Goal: Transaction & Acquisition: Purchase product/service

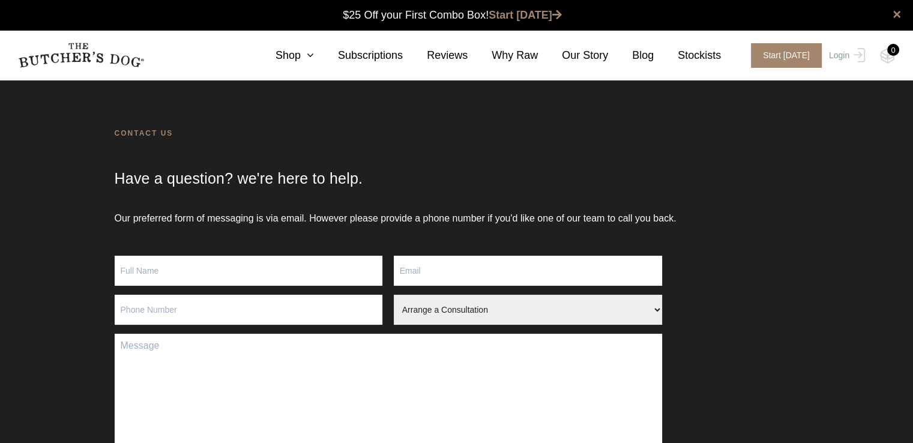
click at [66, 54] on img at bounding box center [81, 55] width 126 height 25
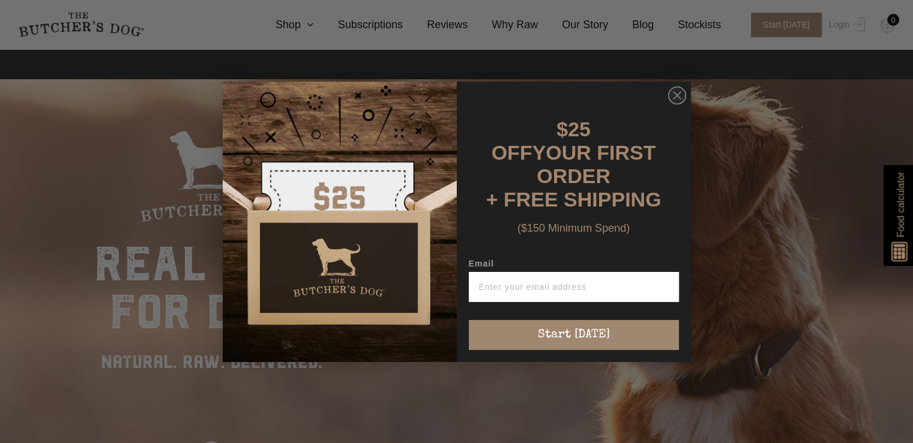
scroll to position [360, 0]
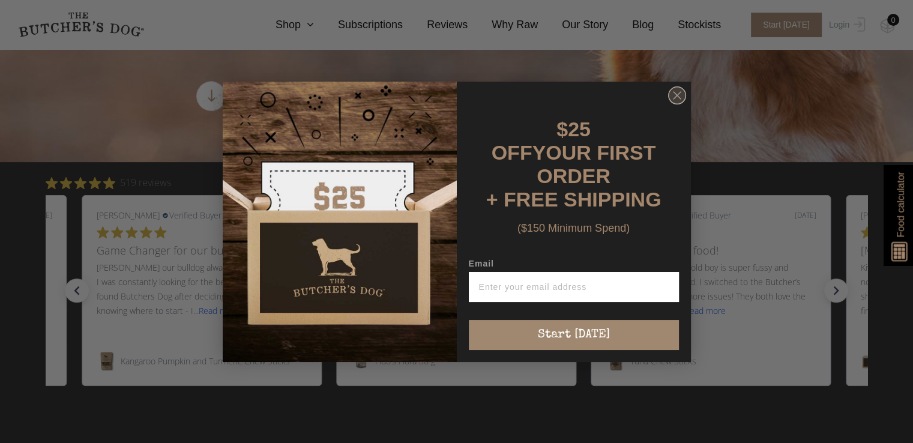
click at [677, 93] on circle "Close dialog" at bounding box center [676, 94] width 17 height 17
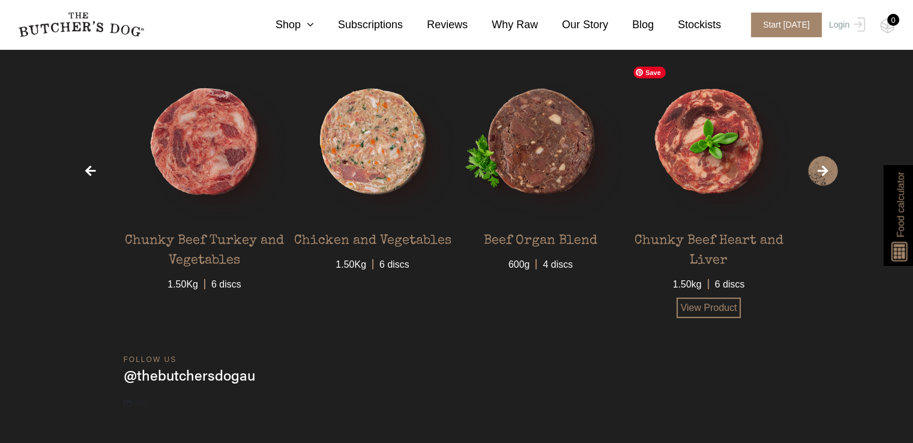
scroll to position [3787, 0]
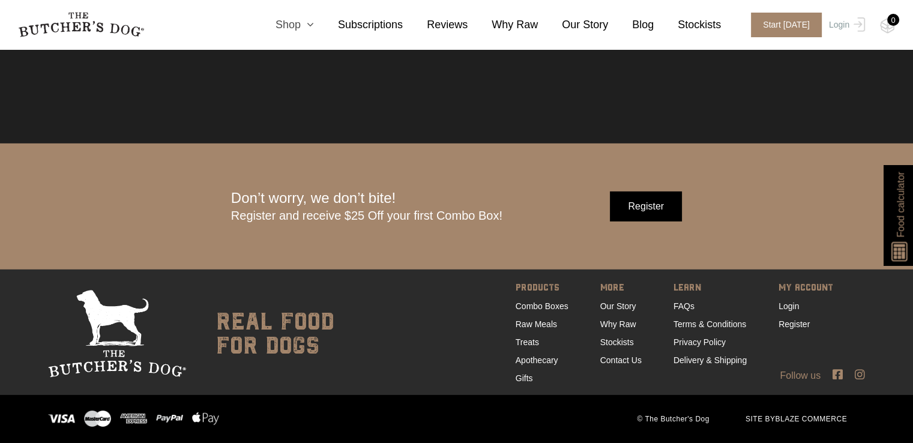
click at [314, 30] on link "Shop" at bounding box center [283, 25] width 62 height 16
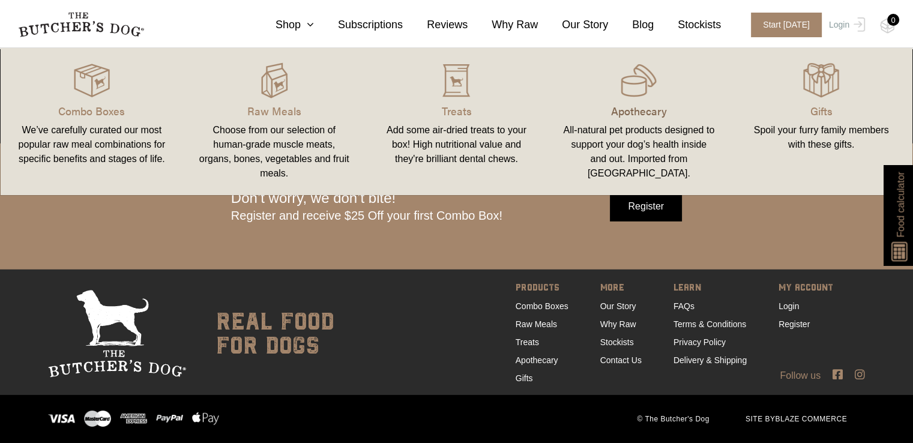
click at [661, 109] on p "Apothecary" at bounding box center [639, 111] width 154 height 16
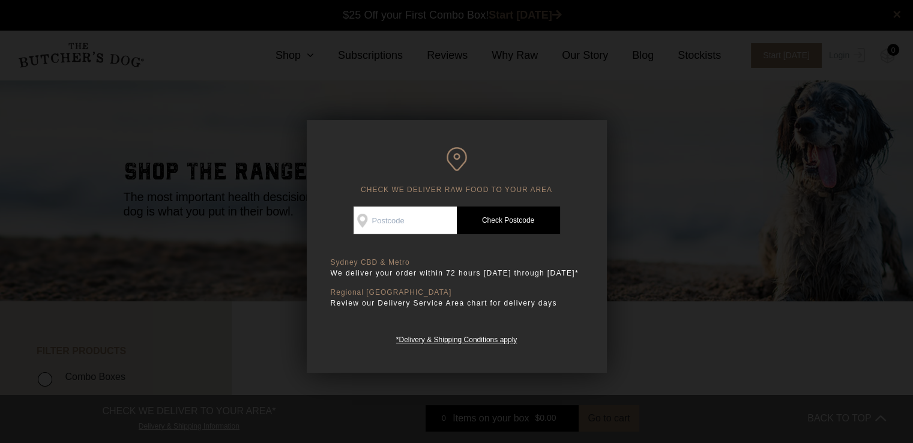
click at [661, 109] on div at bounding box center [456, 221] width 913 height 443
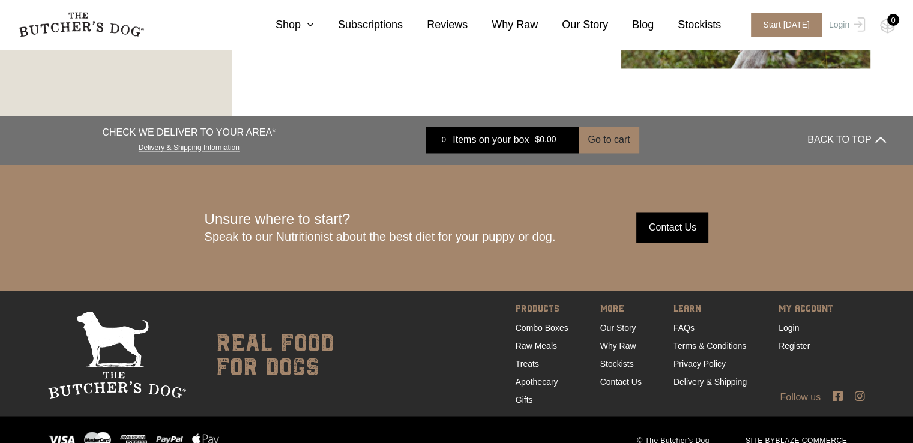
scroll to position [1988, 0]
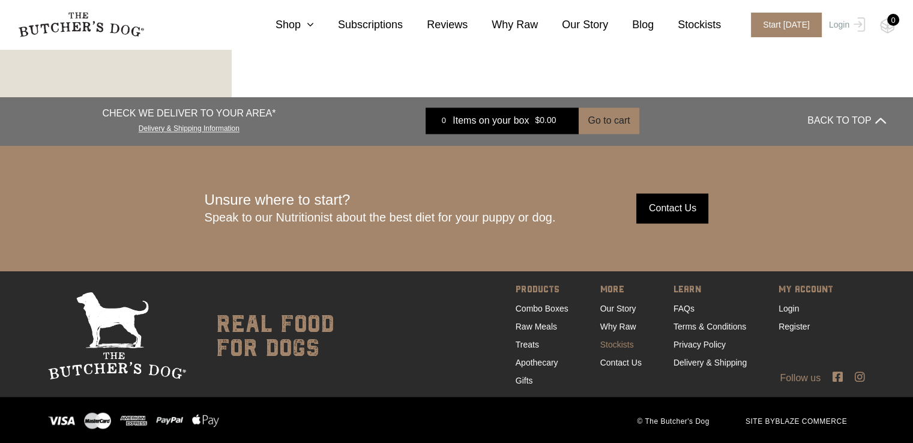
click at [621, 344] on link "Stockists" at bounding box center [617, 344] width 34 height 10
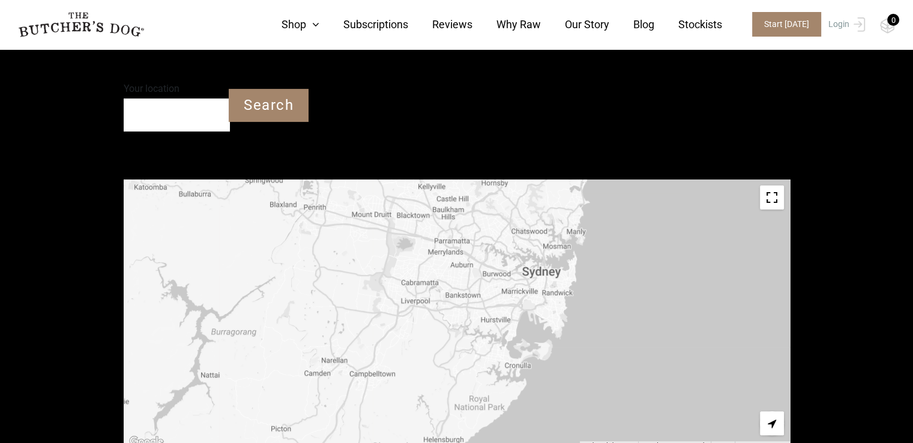
scroll to position [480, 0]
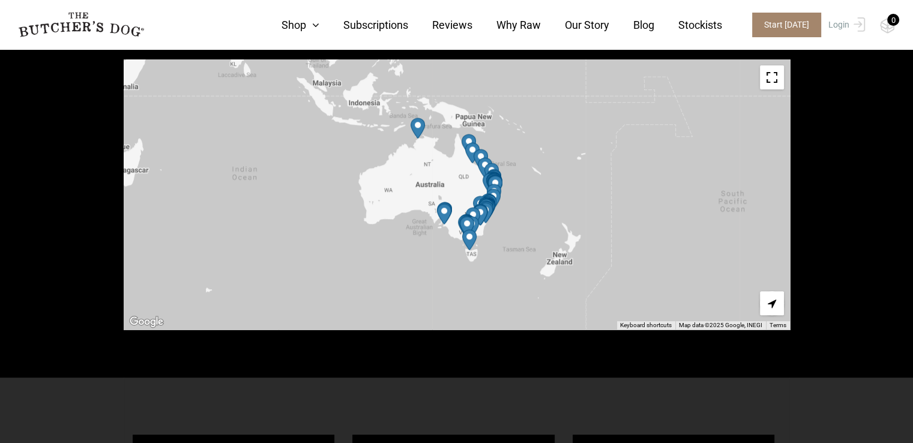
click at [443, 214] on img "Petbarn – Noarlunga" at bounding box center [444, 213] width 14 height 21
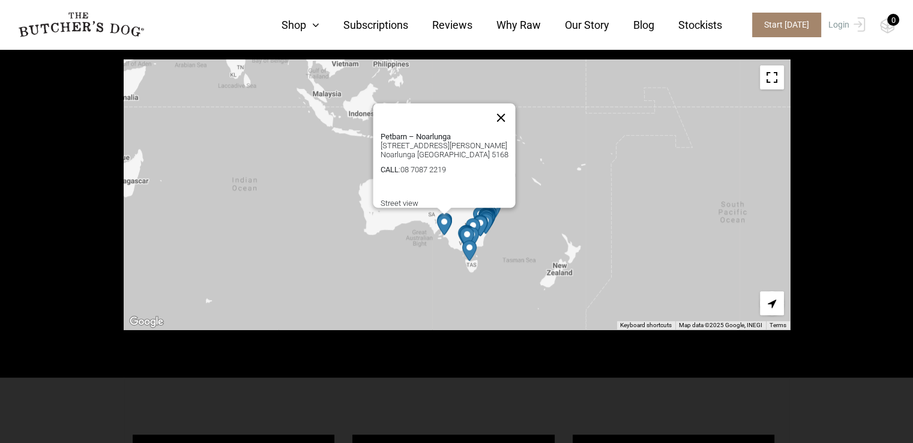
click at [503, 105] on button "Close" at bounding box center [500, 117] width 29 height 29
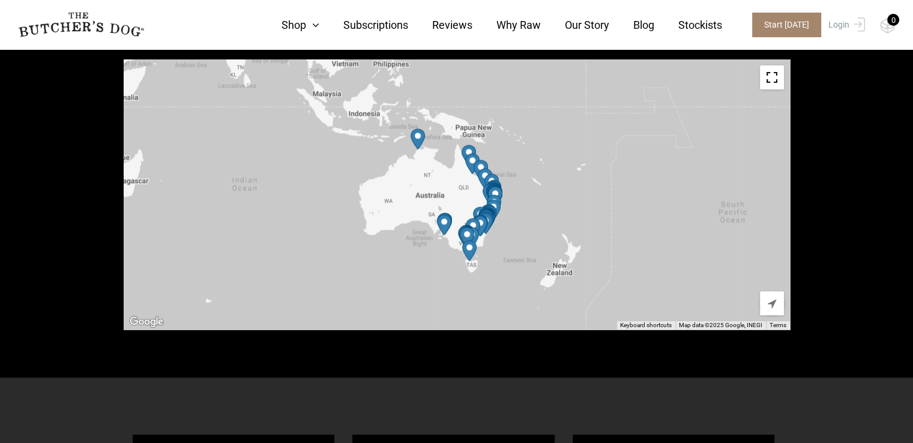
click at [418, 137] on img "Aussie Pooch" at bounding box center [418, 138] width 14 height 21
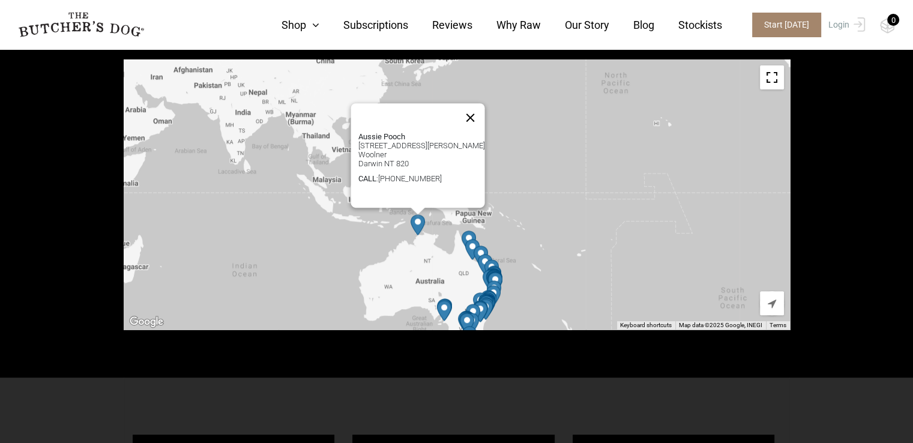
click at [460, 109] on button "Close" at bounding box center [470, 117] width 29 height 29
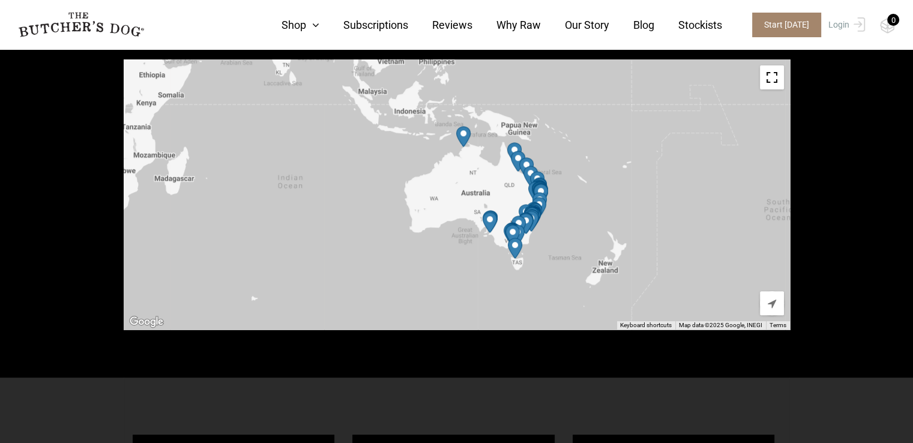
drag, startPoint x: 526, startPoint y: 224, endPoint x: 595, endPoint y: 124, distance: 121.7
click at [586, 111] on div at bounding box center [457, 194] width 666 height 270
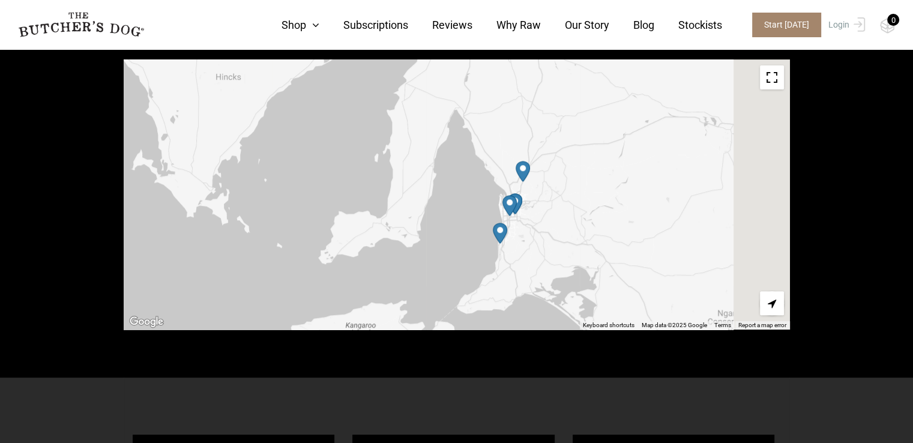
drag, startPoint x: 562, startPoint y: 219, endPoint x: 473, endPoint y: 223, distance: 88.9
click at [473, 223] on div at bounding box center [457, 194] width 666 height 270
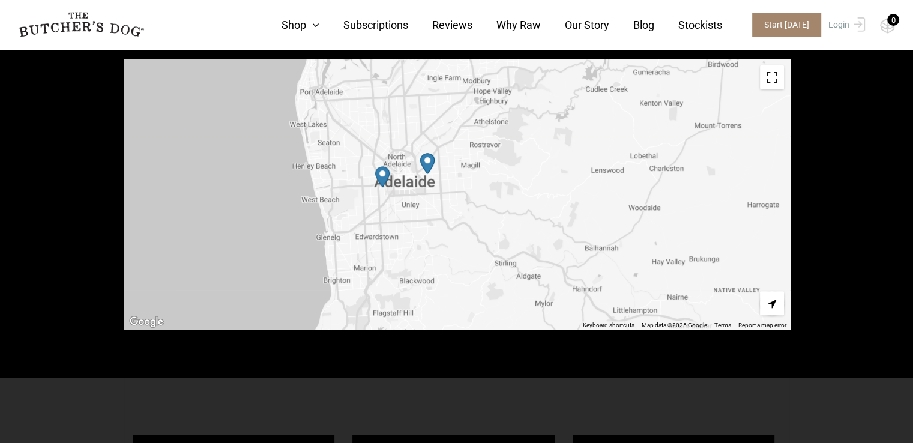
click at [429, 165] on img "Petbarn – Norwood" at bounding box center [427, 163] width 14 height 21
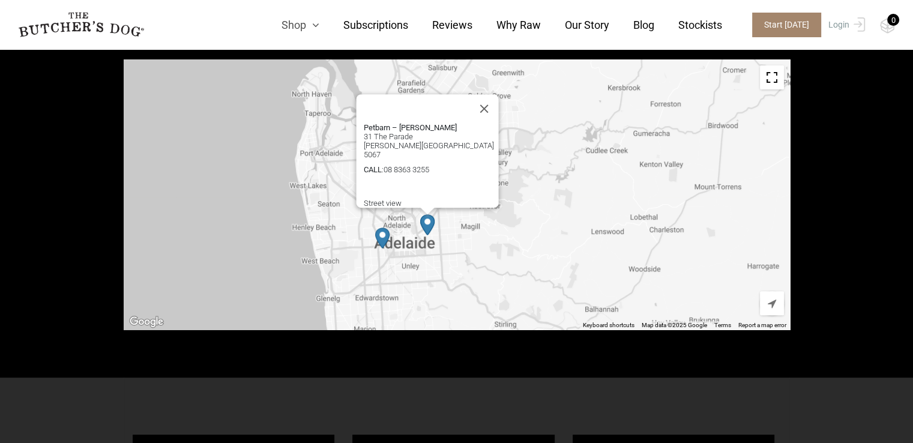
click at [316, 20] on icon at bounding box center [312, 25] width 13 height 11
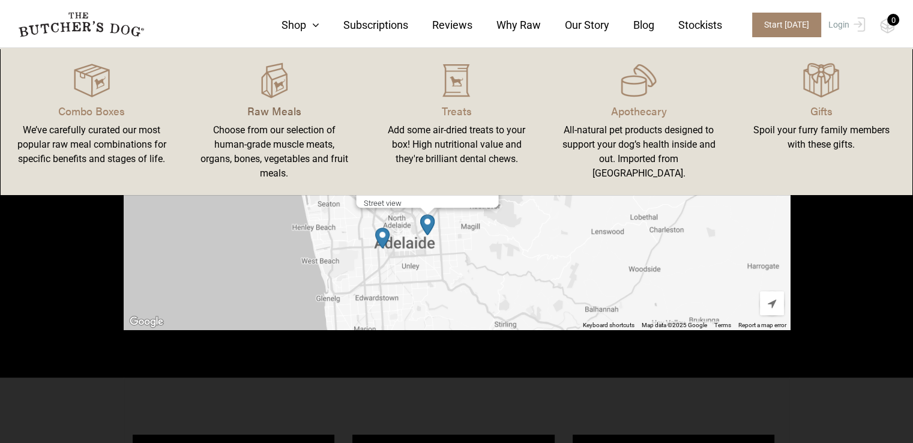
click at [267, 103] on p "Raw Meals" at bounding box center [274, 111] width 154 height 16
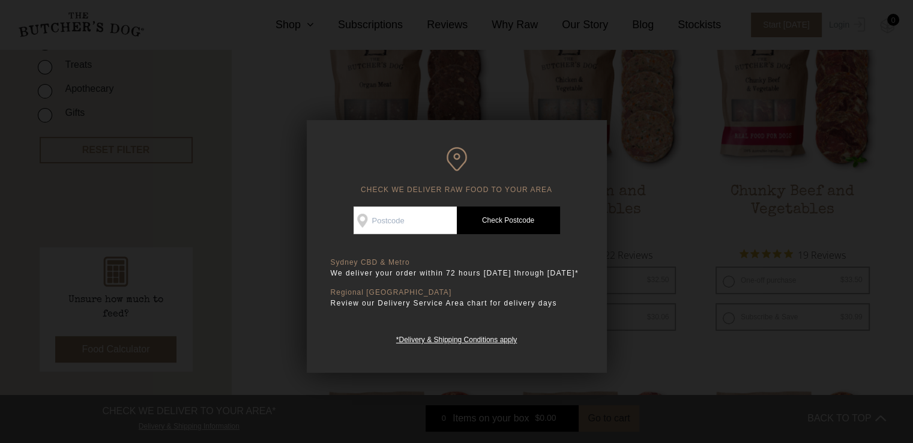
click at [749, 196] on div at bounding box center [456, 221] width 913 height 443
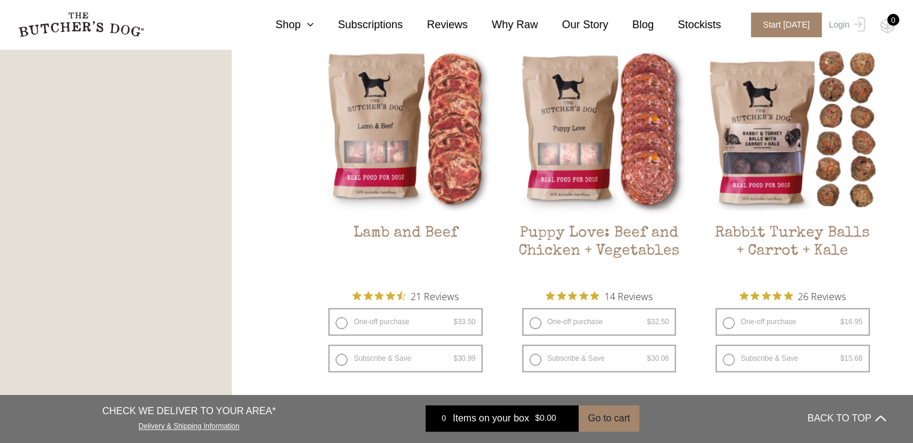
scroll to position [1081, 0]
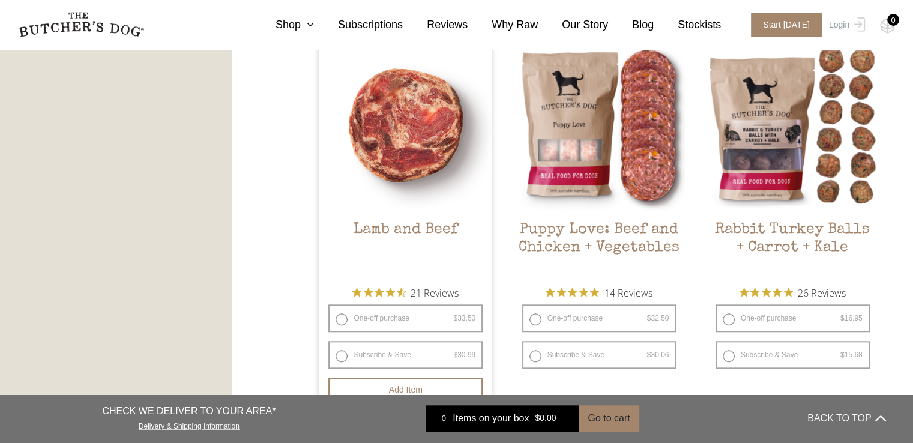
click at [397, 162] on img at bounding box center [405, 125] width 172 height 172
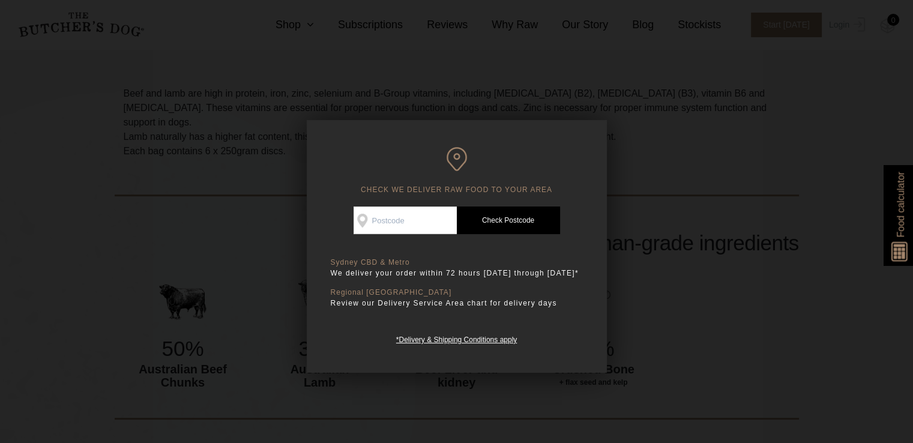
scroll to position [360, 0]
click at [822, 272] on div at bounding box center [456, 221] width 913 height 443
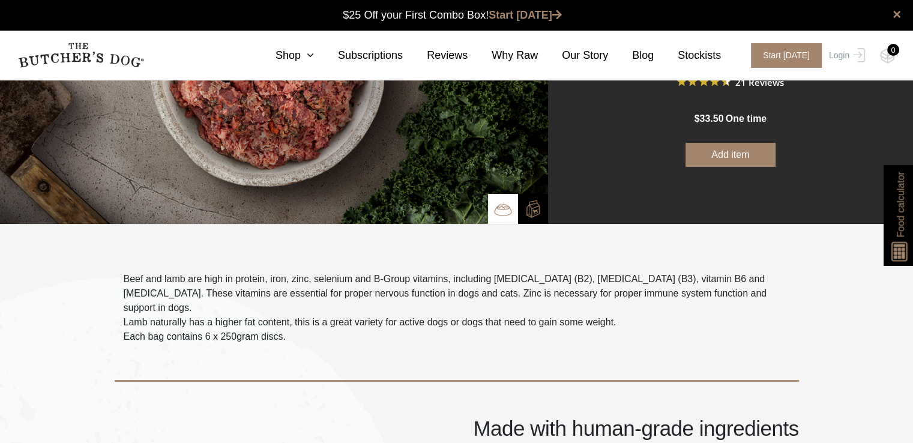
scroll to position [0, 0]
